Goal: Task Accomplishment & Management: Manage account settings

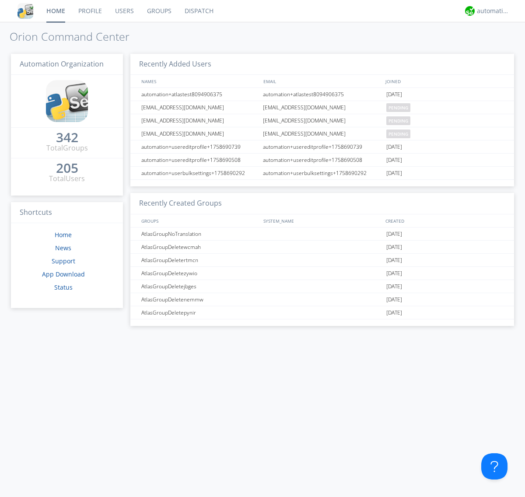
click at [124, 11] on link "Users" at bounding box center [124, 11] width 32 height 22
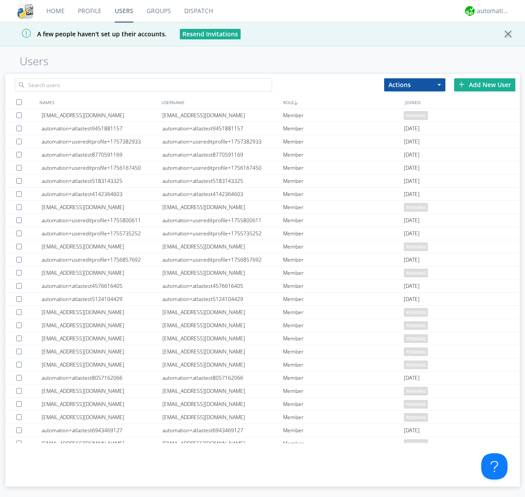
click at [484, 84] on div "Add New User" at bounding box center [484, 84] width 61 height 13
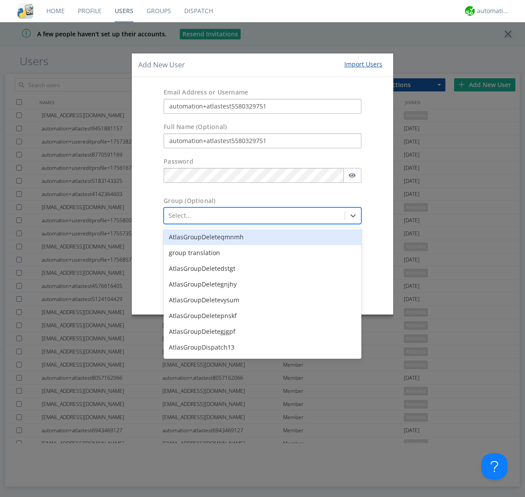
click at [260, 387] on div "AtlasGroupDefaultTest" at bounding box center [263, 395] width 198 height 16
click at [321, 295] on button "Create User Account" at bounding box center [321, 294] width 74 height 13
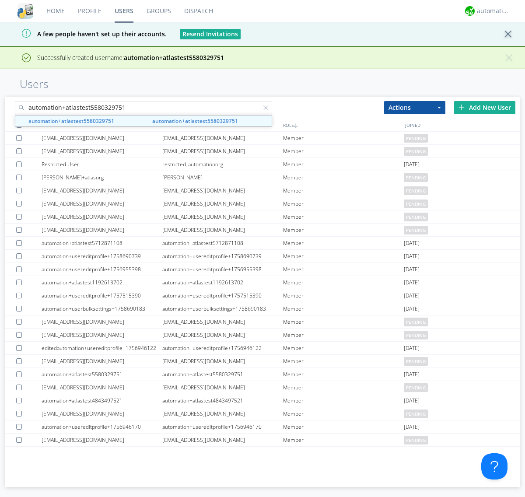
type input "automation+atlastest5580329751"
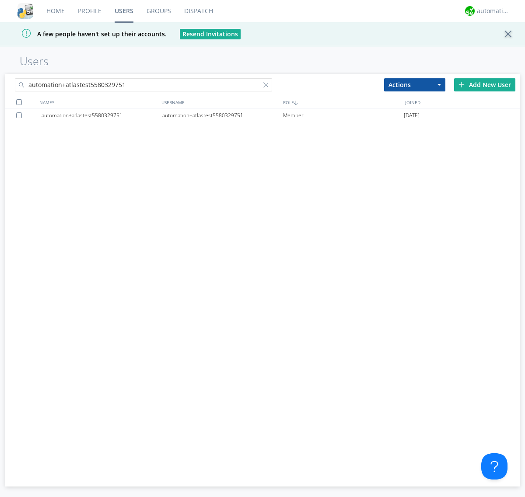
click at [222, 115] on div "automation+atlastest5580329751" at bounding box center [222, 115] width 121 height 13
